Goal: Task Accomplishment & Management: Use online tool/utility

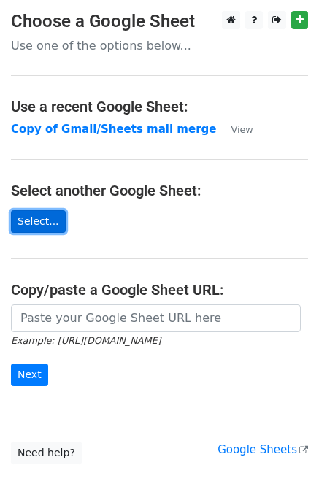
click at [49, 228] on link "Select..." at bounding box center [38, 221] width 55 height 23
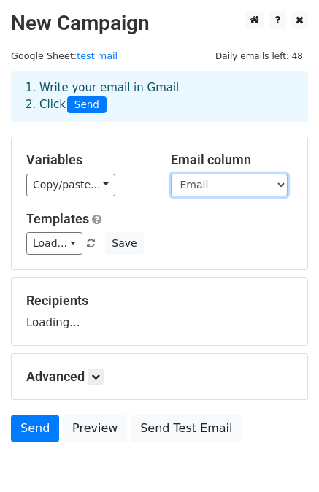
click at [227, 187] on select "First name Last name Email" at bounding box center [229, 185] width 117 height 23
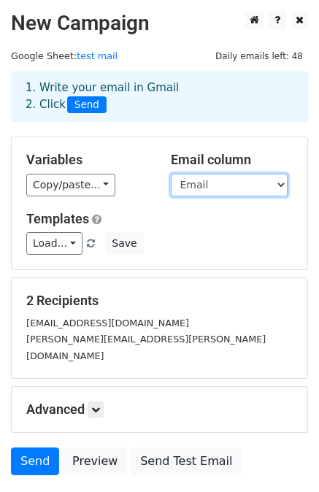
click at [224, 189] on select "First name Last name Email" at bounding box center [229, 185] width 117 height 23
click at [171, 174] on select "First name Last name Email" at bounding box center [229, 185] width 117 height 23
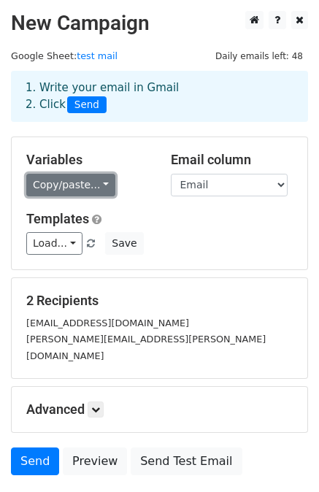
click at [88, 187] on link "Copy/paste..." at bounding box center [70, 185] width 89 height 23
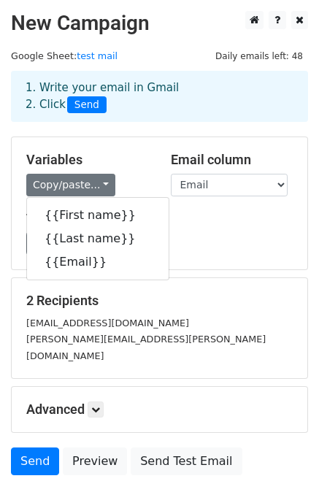
click at [190, 225] on h5 "Templates" at bounding box center [159, 219] width 266 height 16
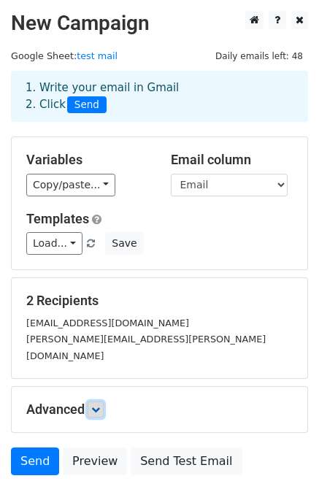
click at [101, 401] on link at bounding box center [96, 409] width 16 height 16
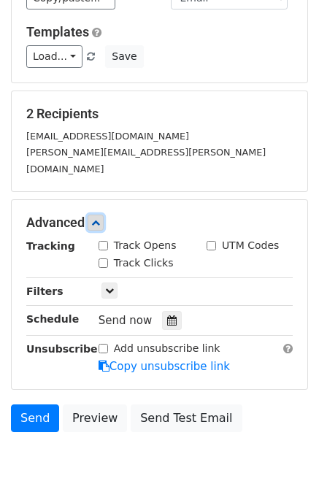
scroll to position [189, 0]
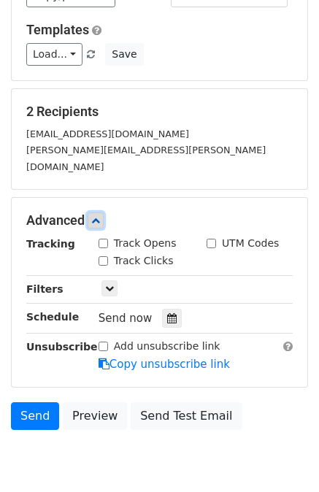
click at [96, 216] on icon at bounding box center [95, 220] width 9 height 9
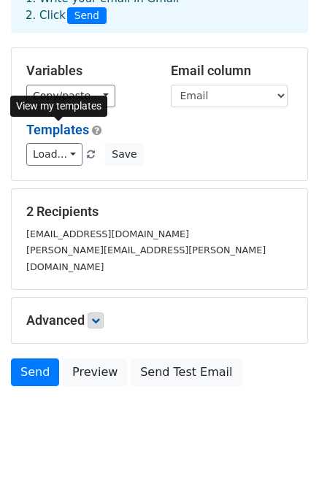
scroll to position [0, 0]
